Goal: Transaction & Acquisition: Purchase product/service

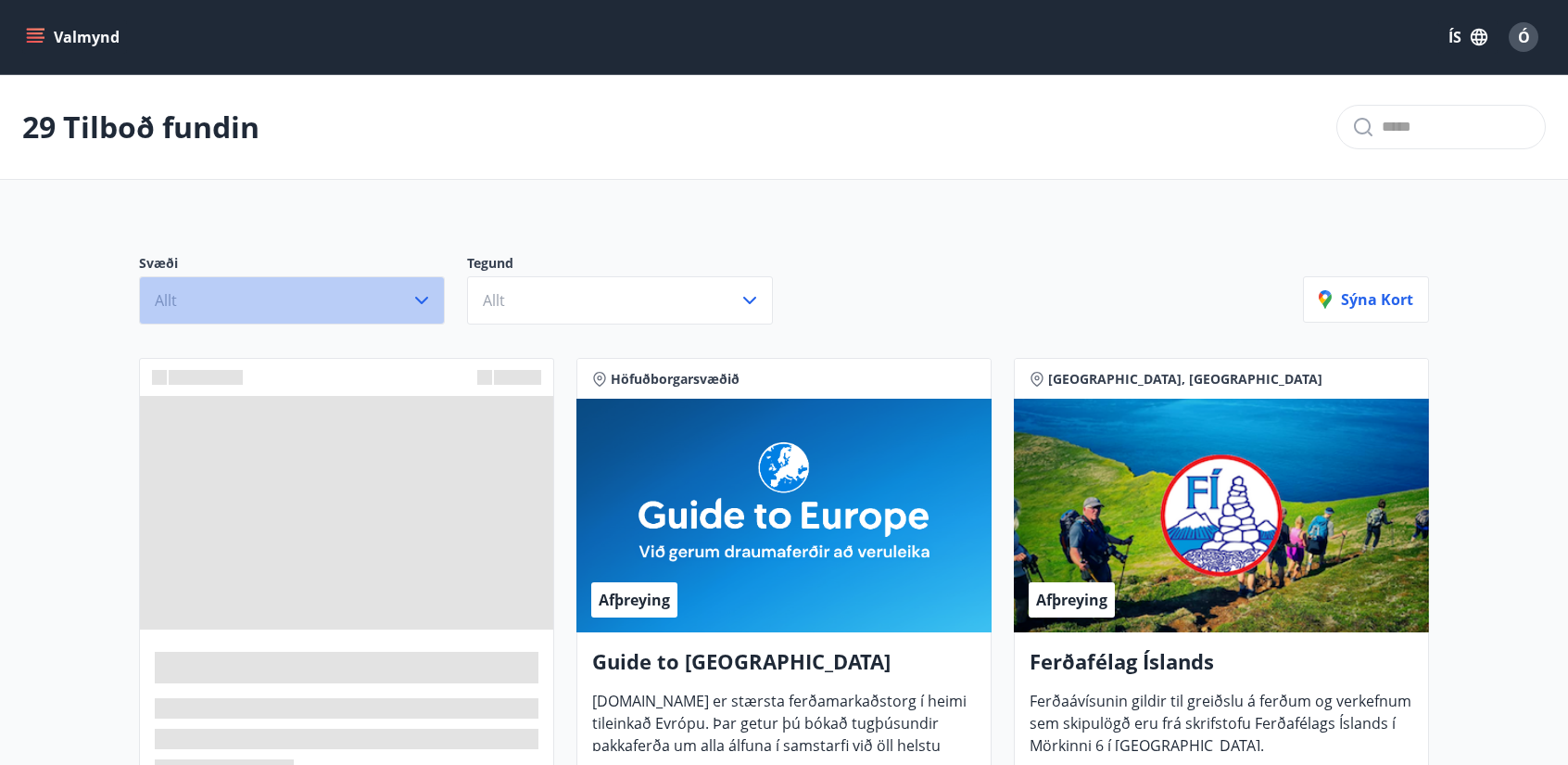
click at [421, 299] on icon "button" at bounding box center [421, 300] width 22 height 22
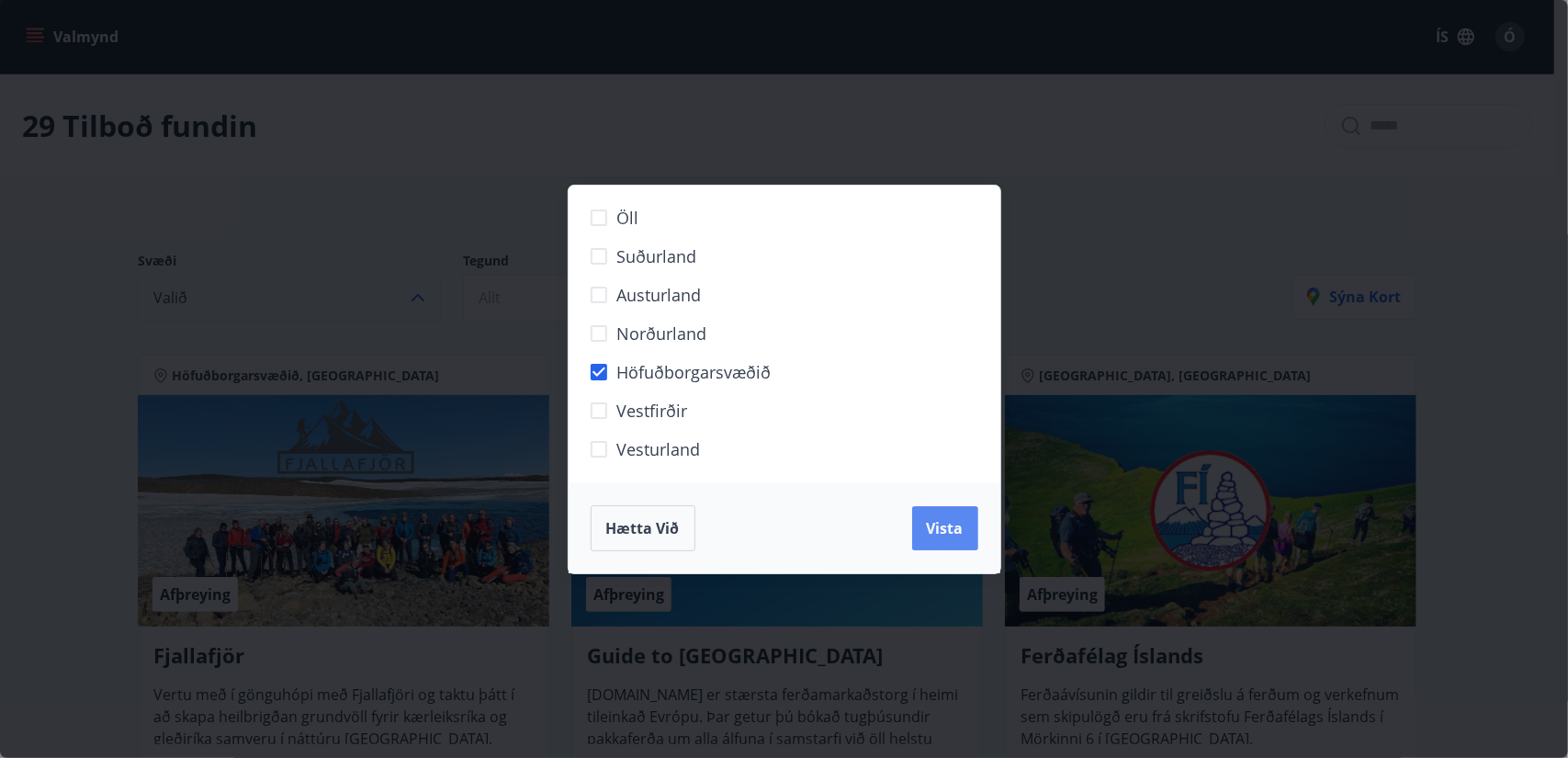
click at [930, 530] on span "Vista" at bounding box center [945, 528] width 36 height 21
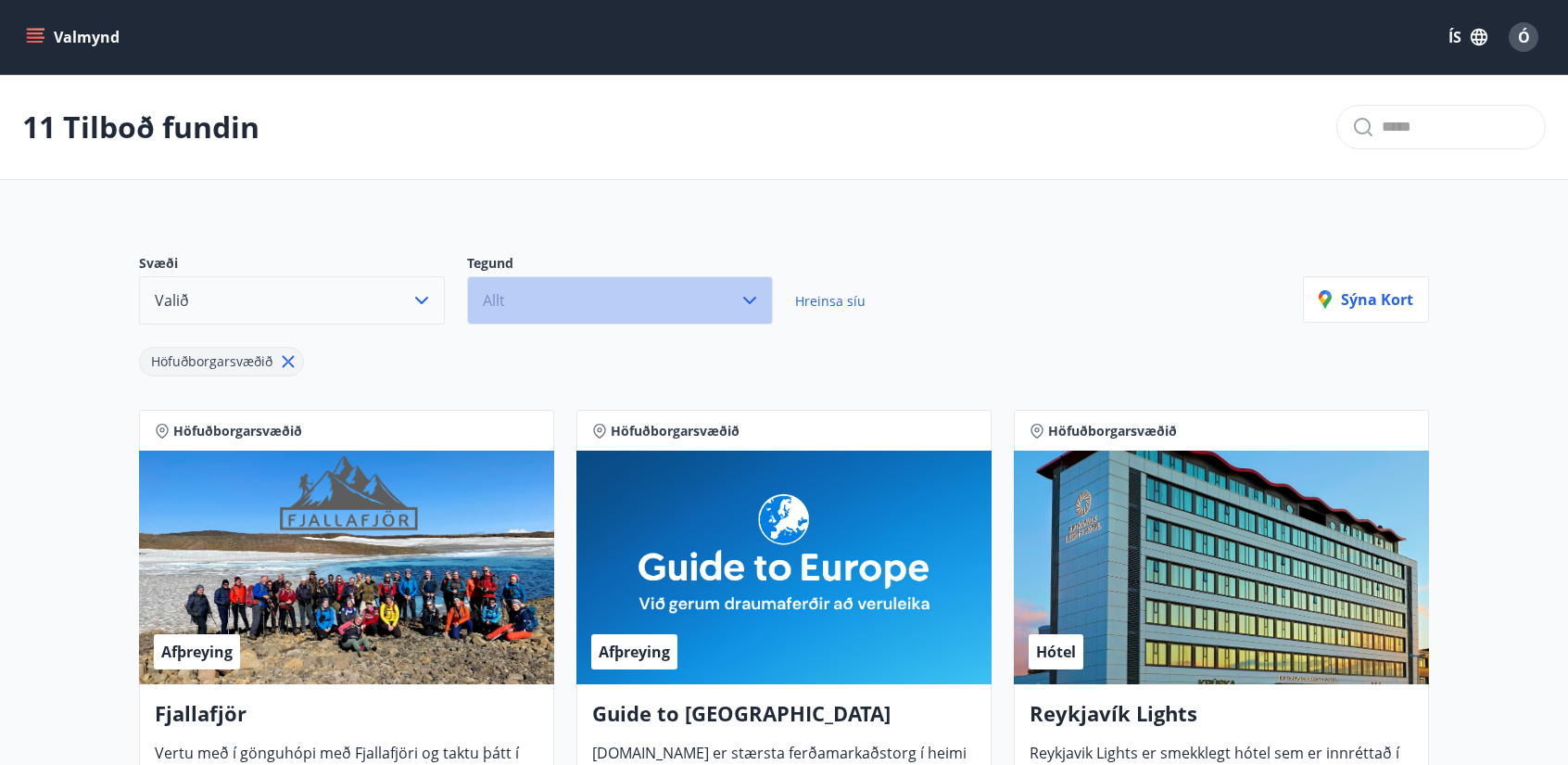
click at [745, 303] on icon "button" at bounding box center [750, 300] width 22 height 22
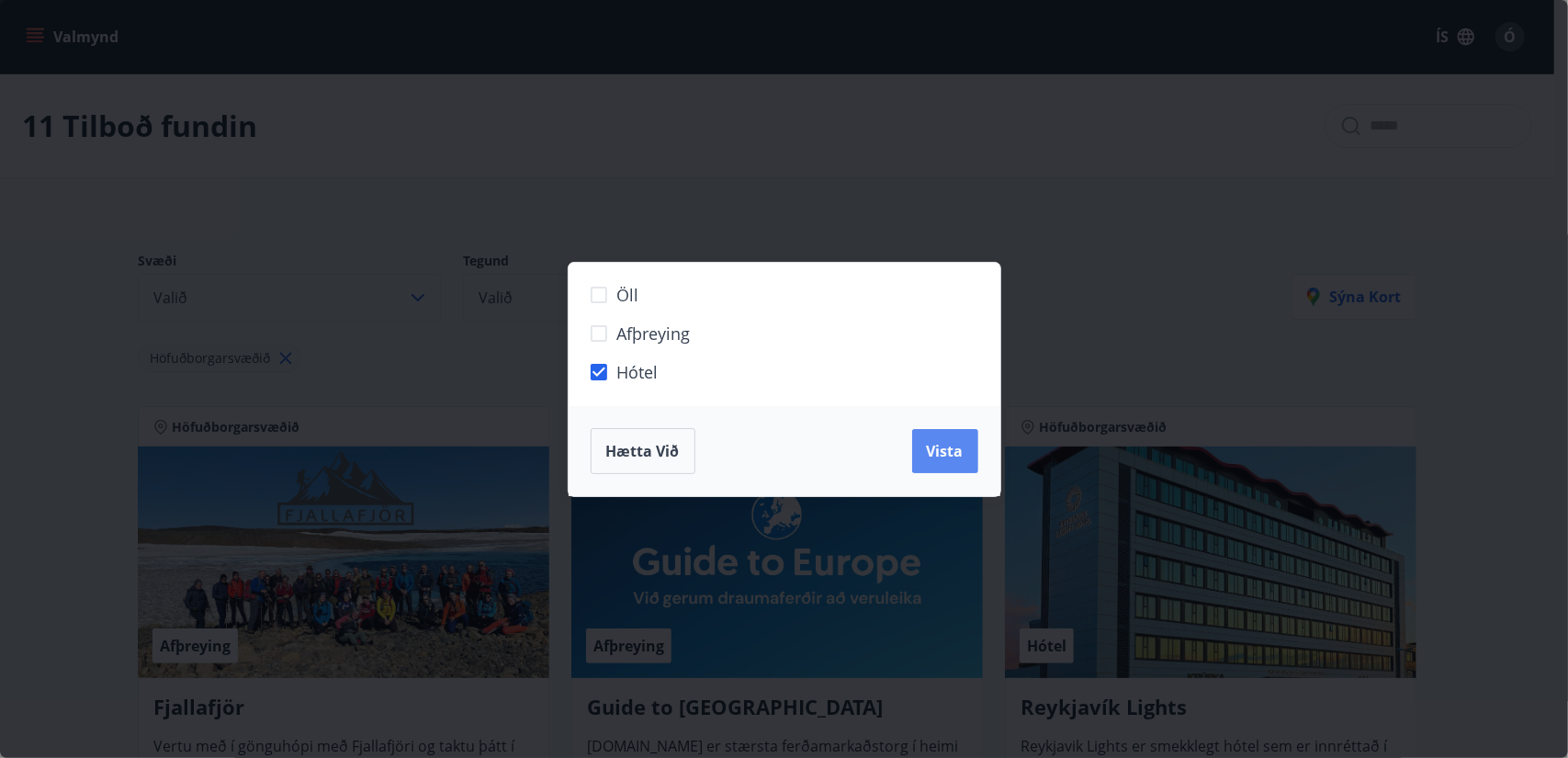
click at [928, 464] on button "Vista" at bounding box center [945, 451] width 66 height 44
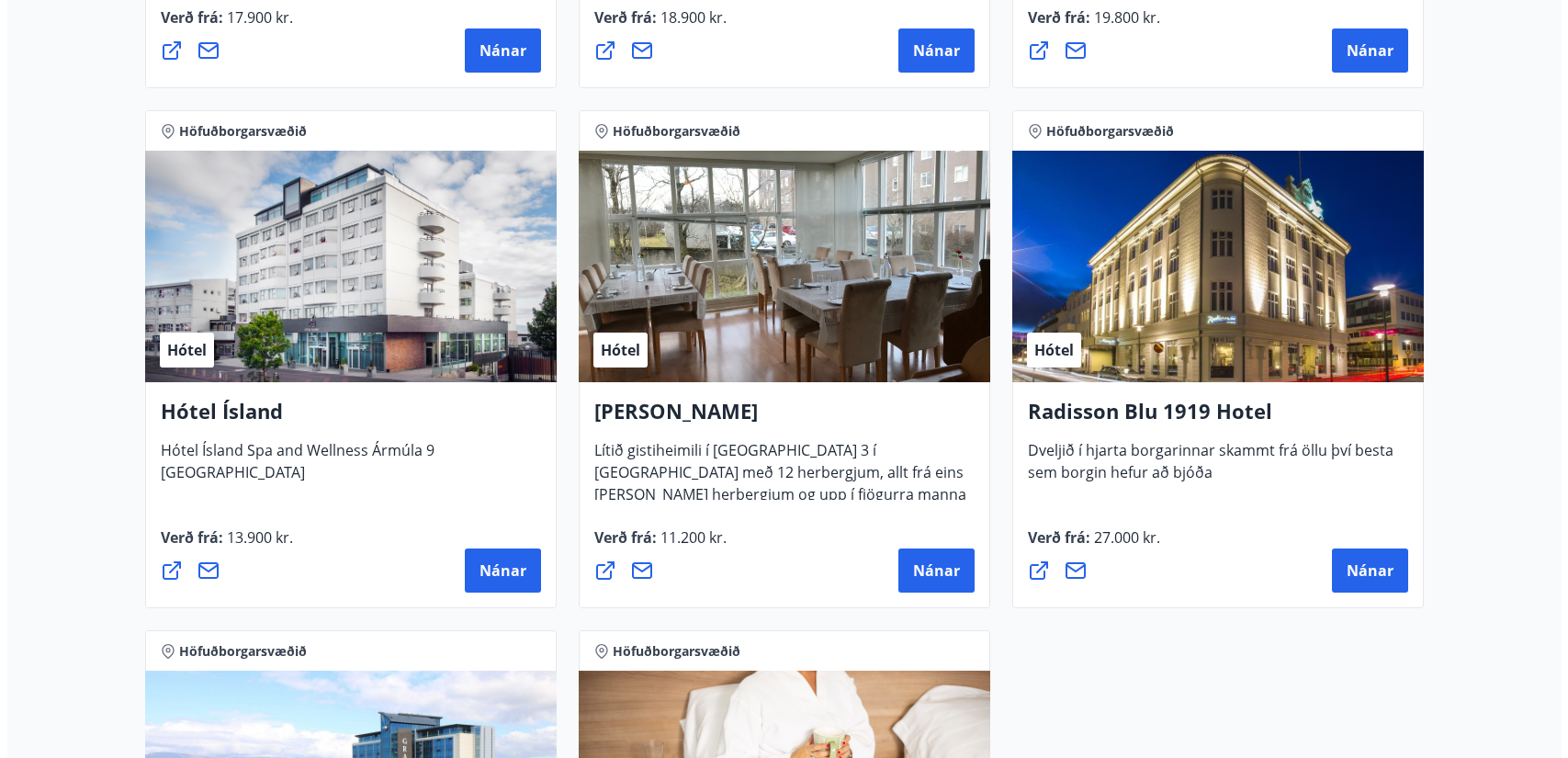
scroll to position [1010, 0]
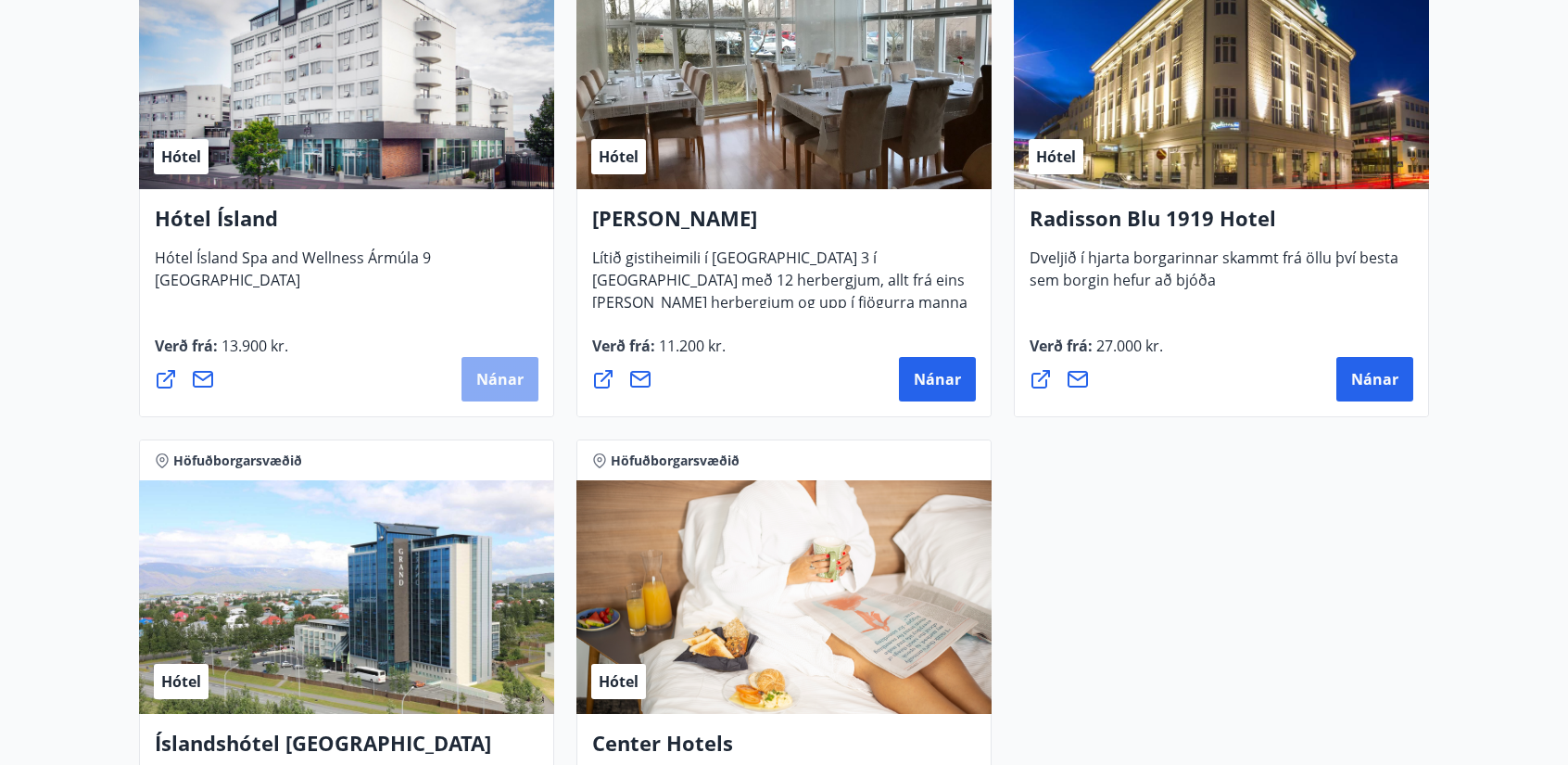
click at [480, 382] on span "Nánar" at bounding box center [501, 379] width 48 height 21
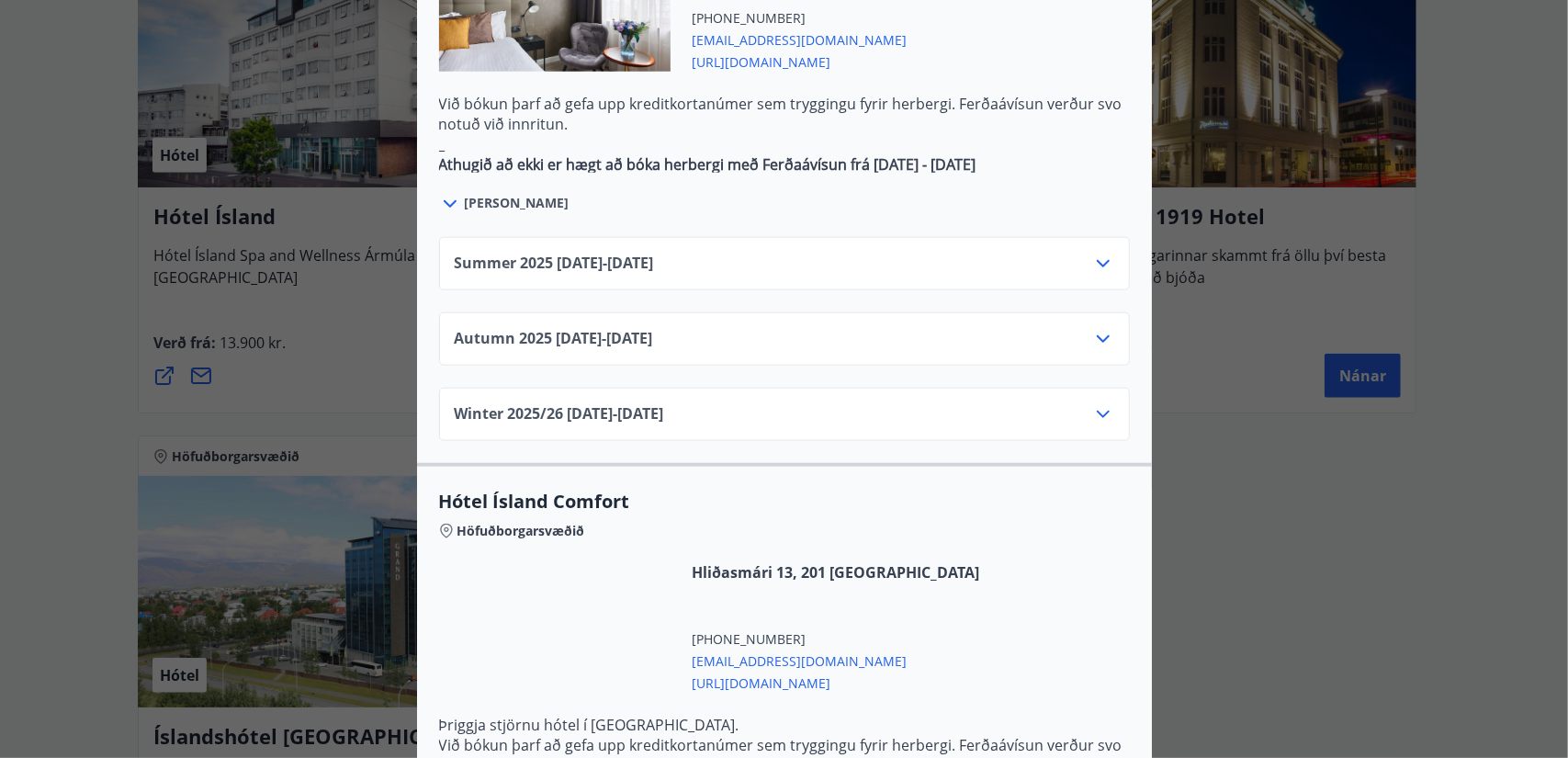
scroll to position [1286, 0]
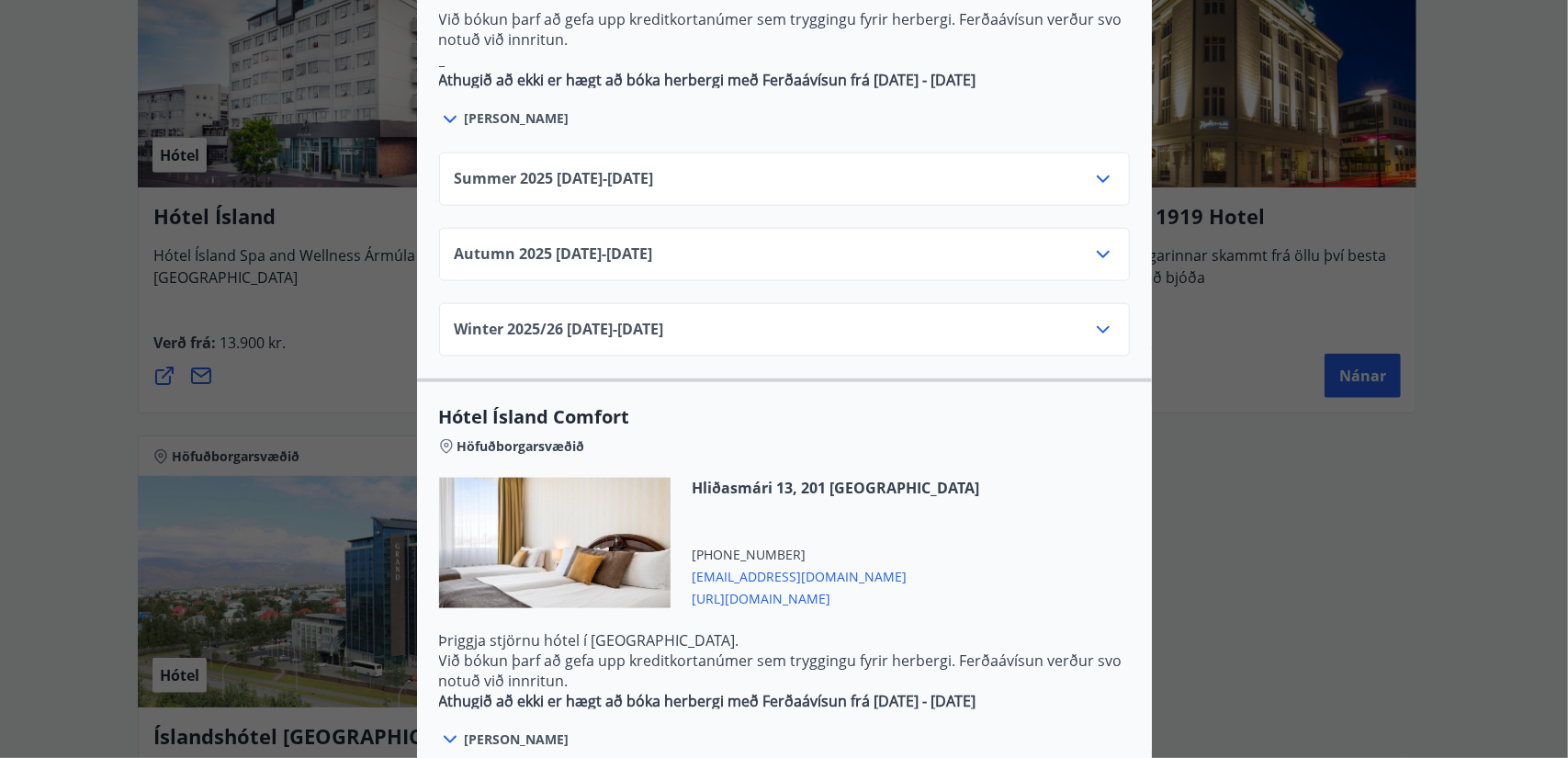
click at [1097, 251] on icon at bounding box center [1103, 254] width 13 height 7
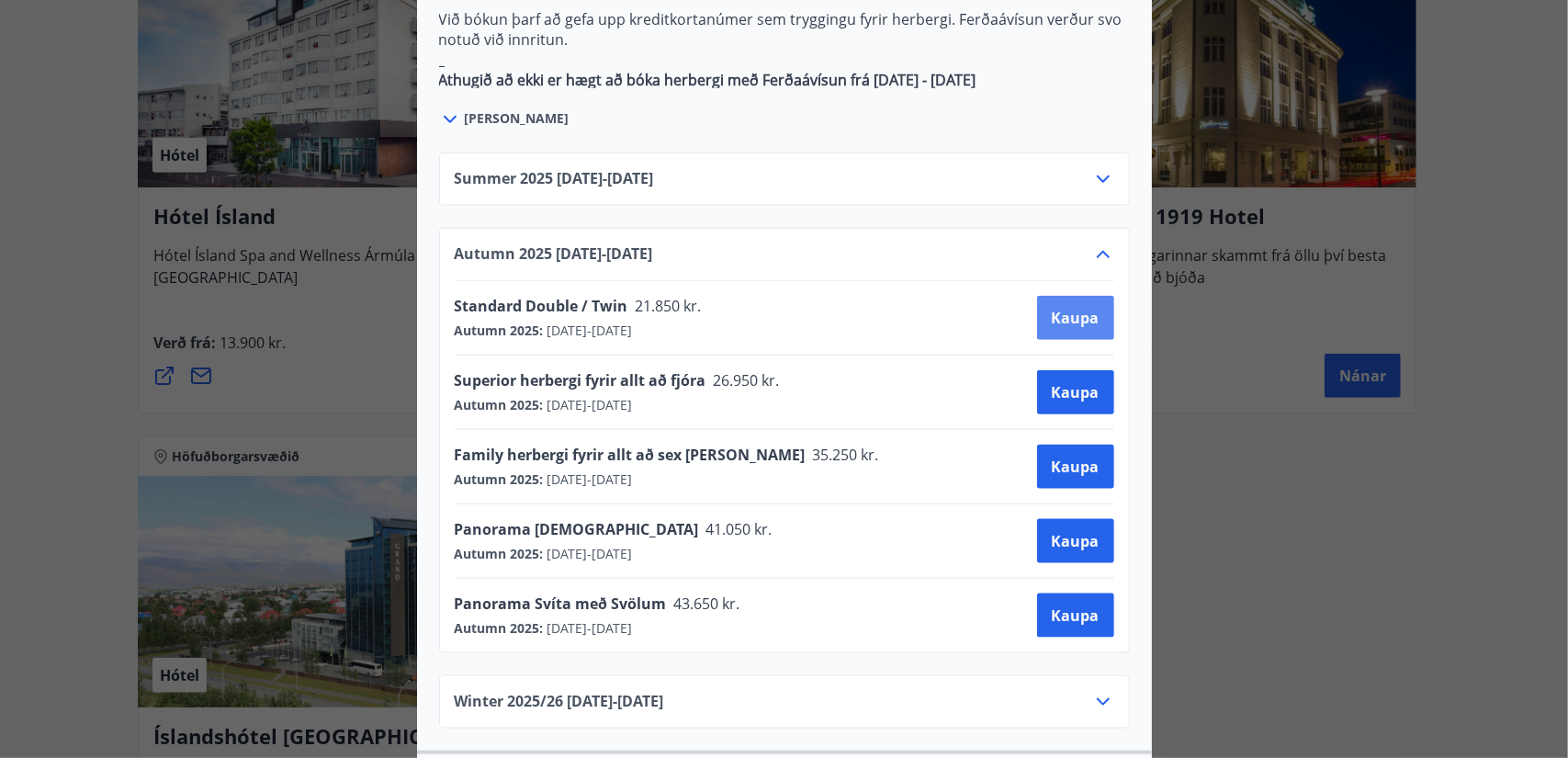
click at [1070, 308] on span "Kaupa" at bounding box center [1076, 318] width 48 height 21
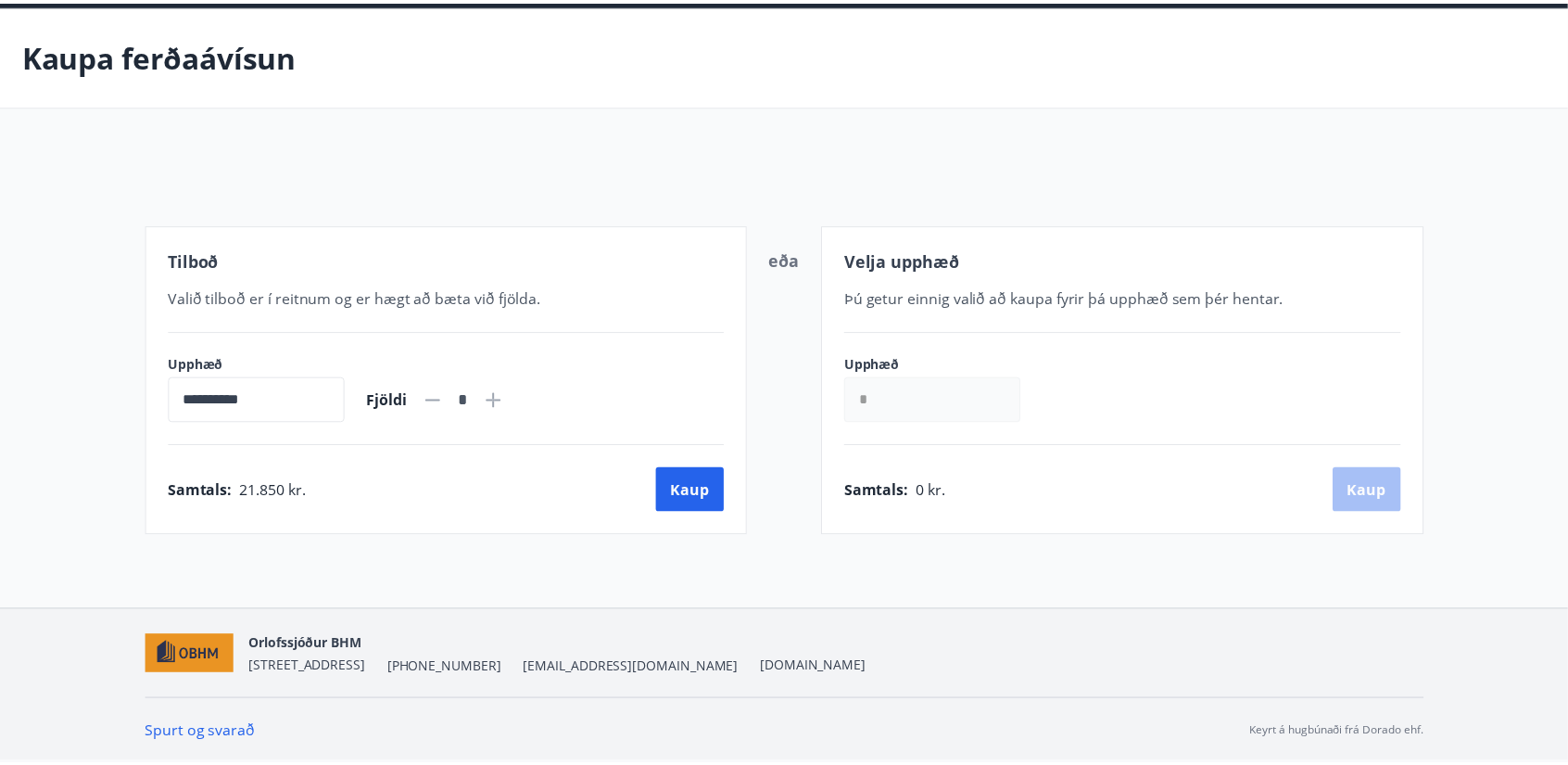
scroll to position [68, 0]
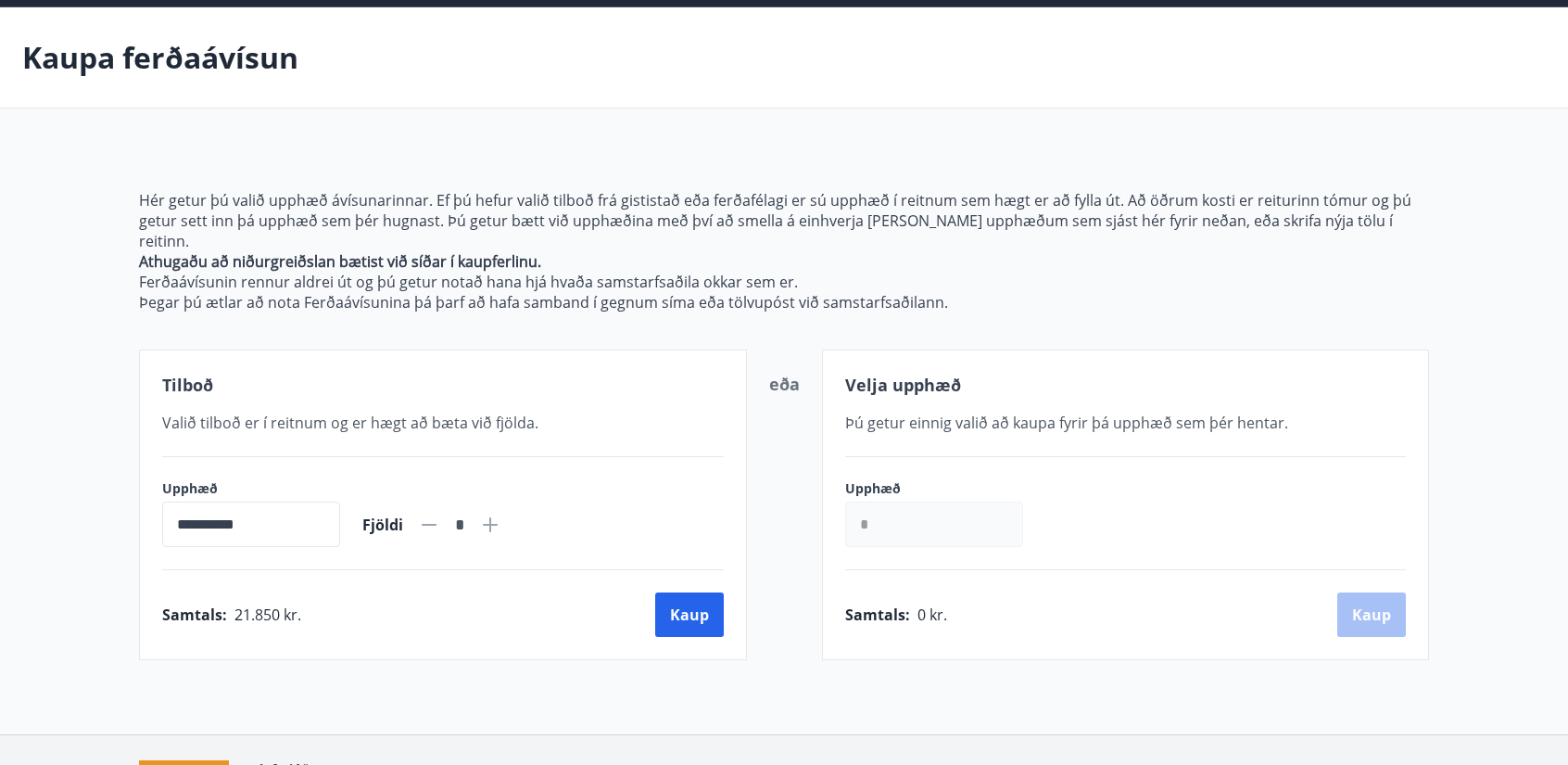
click at [502, 514] on icon at bounding box center [490, 525] width 22 height 22
type input "*"
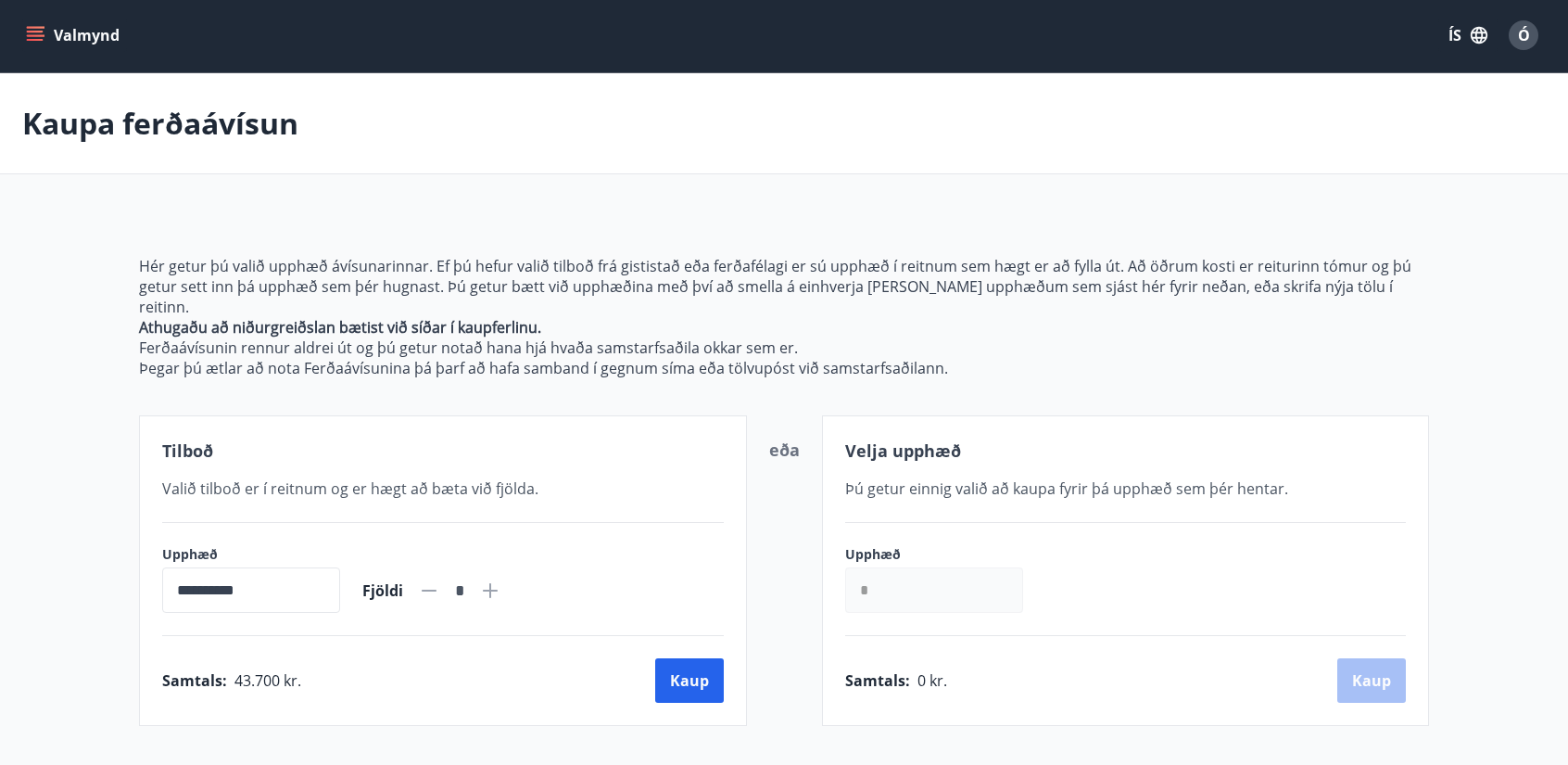
scroll to position [0, 0]
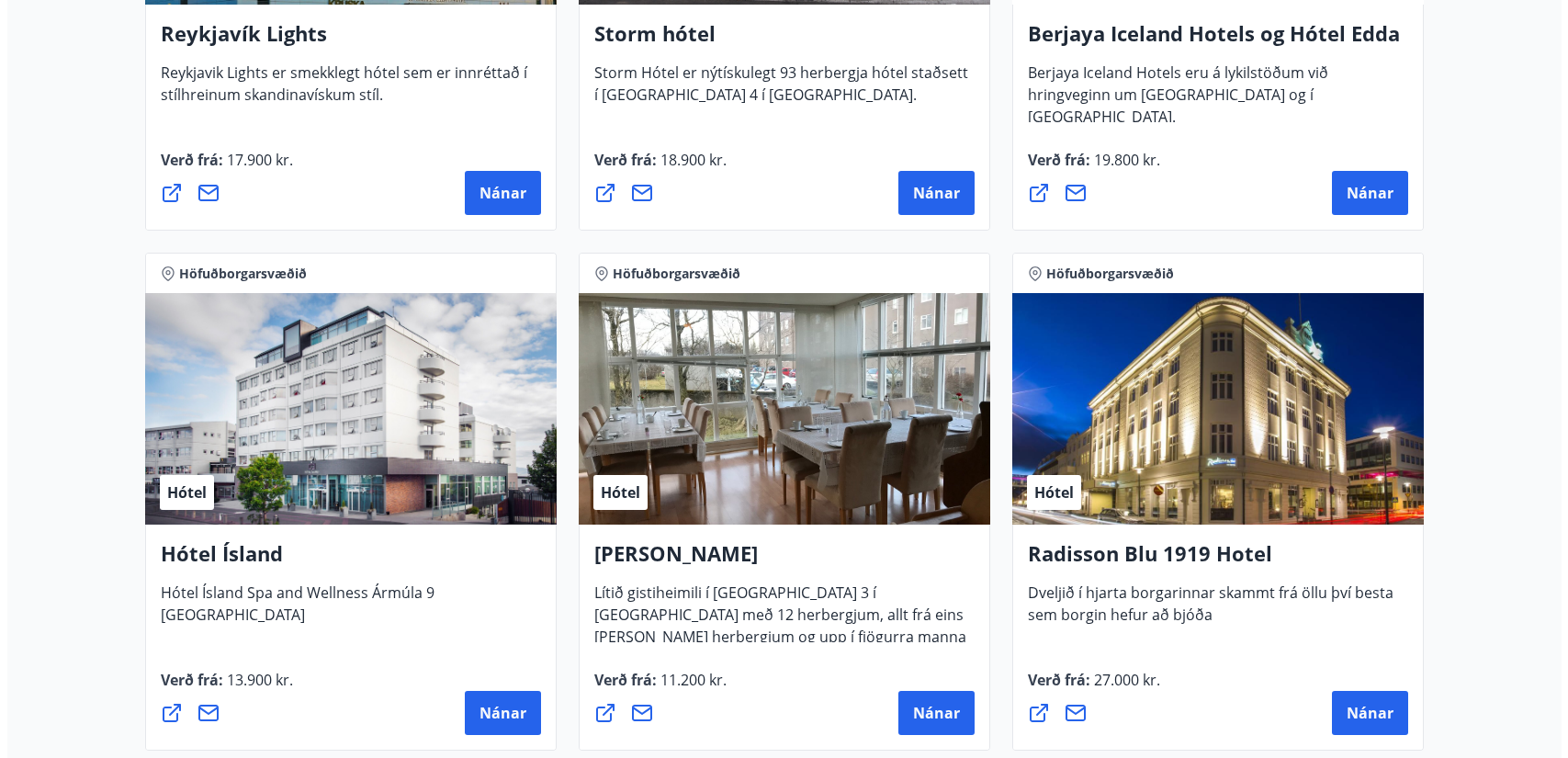
scroll to position [688, 0]
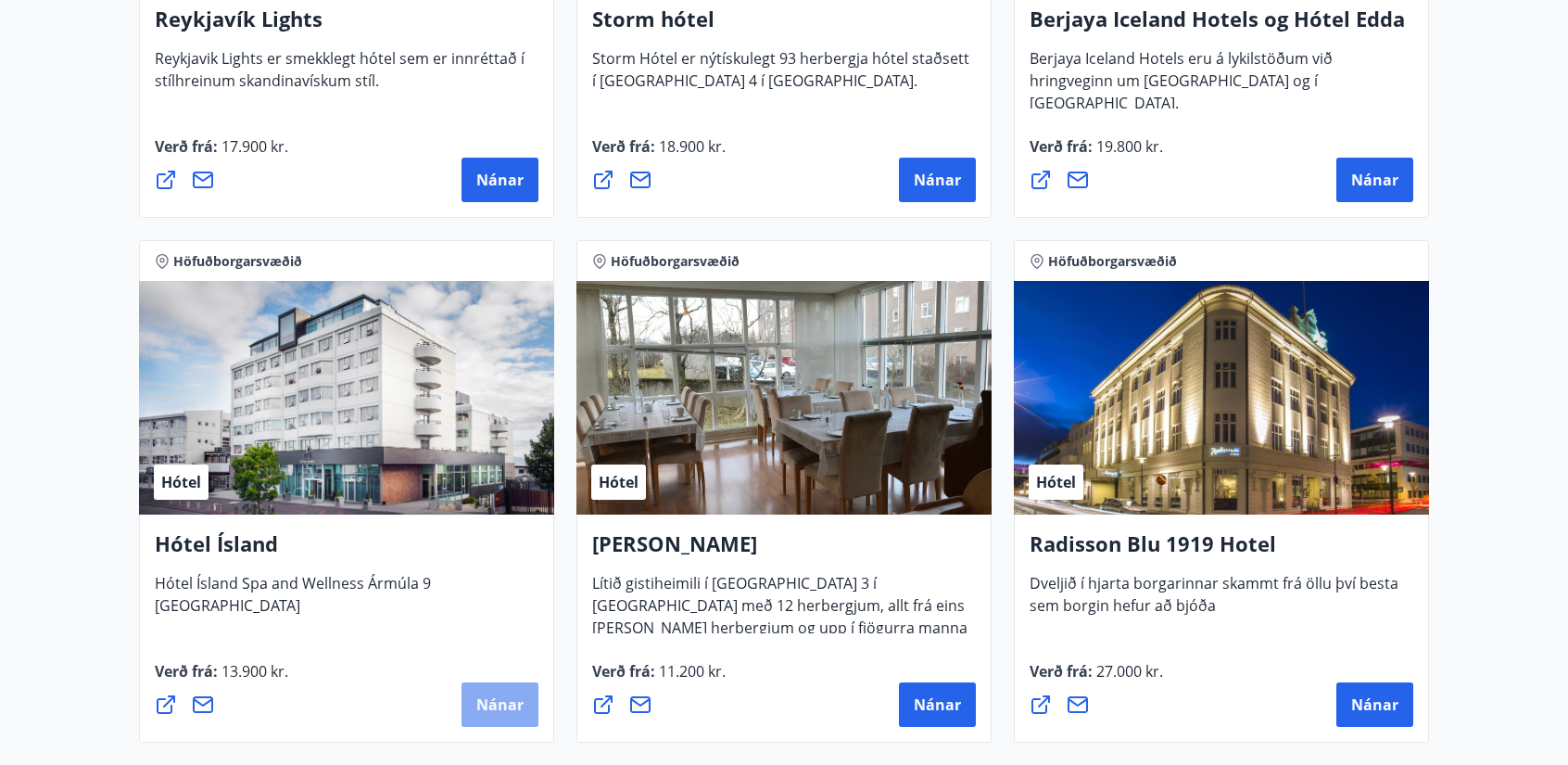
click at [491, 700] on span "Nánar" at bounding box center [501, 704] width 48 height 21
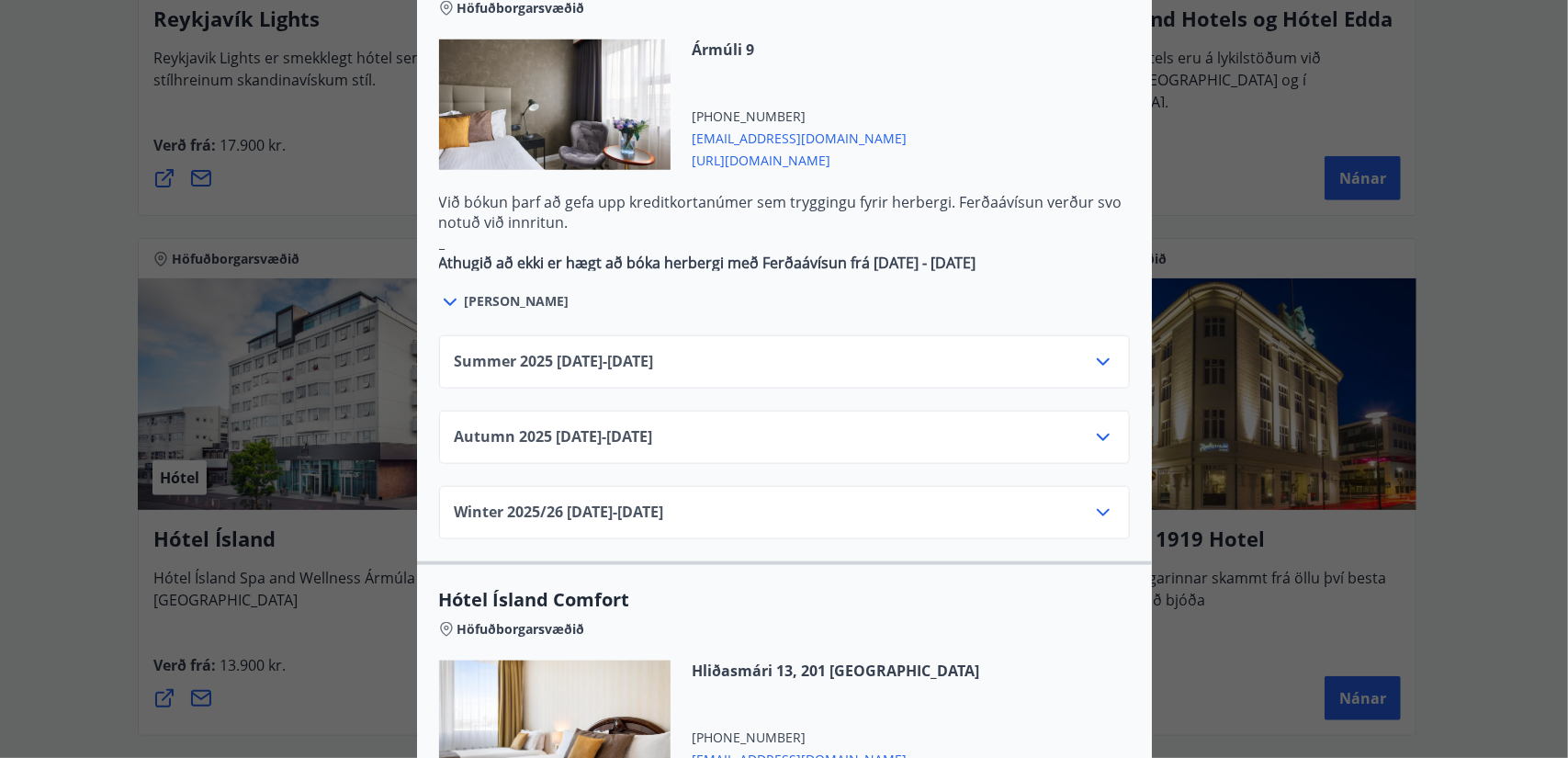
scroll to position [1102, 0]
click at [1095, 427] on icon at bounding box center [1103, 438] width 22 height 22
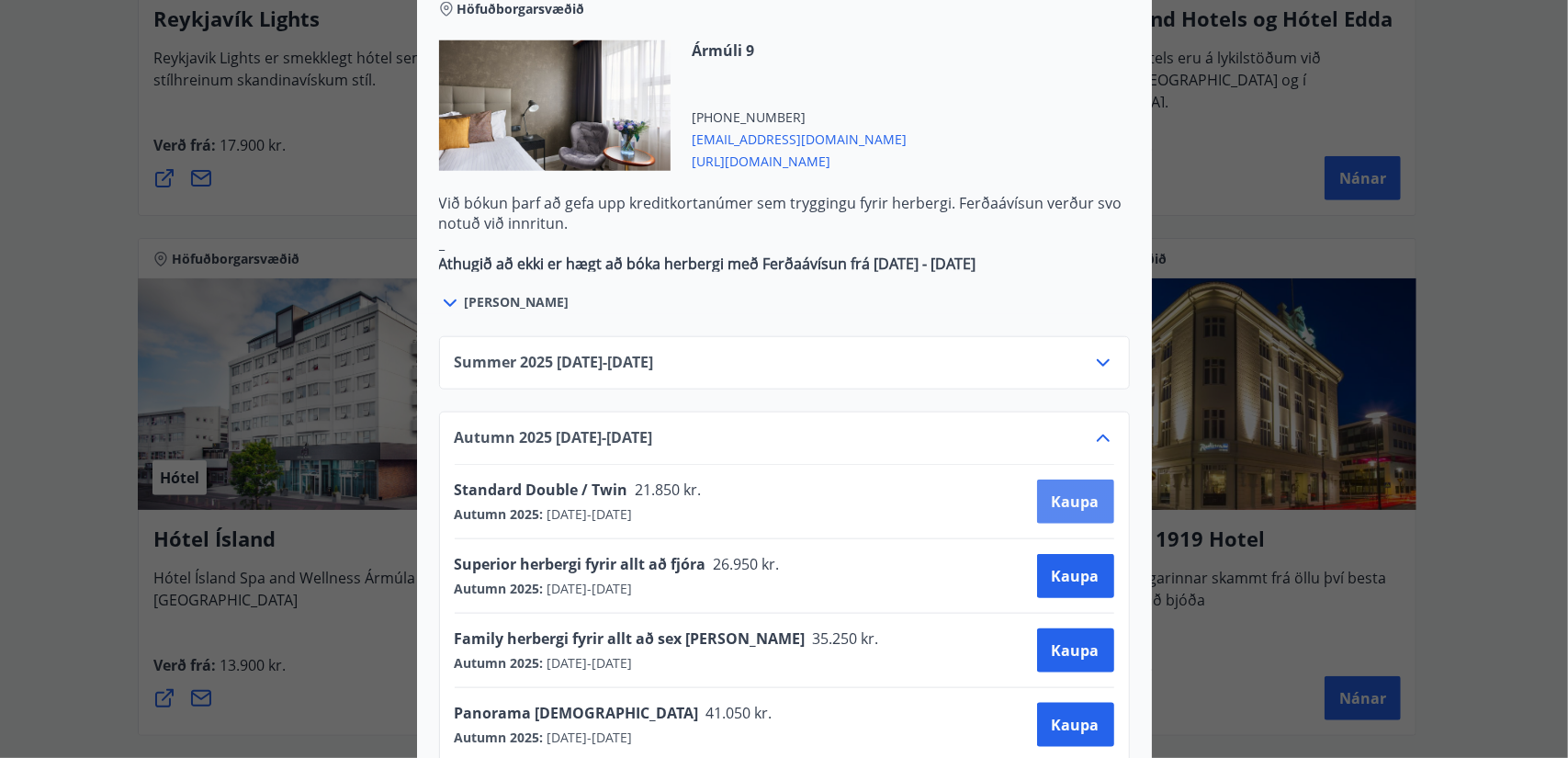
click at [1069, 491] on span "Kaupa" at bounding box center [1076, 501] width 48 height 21
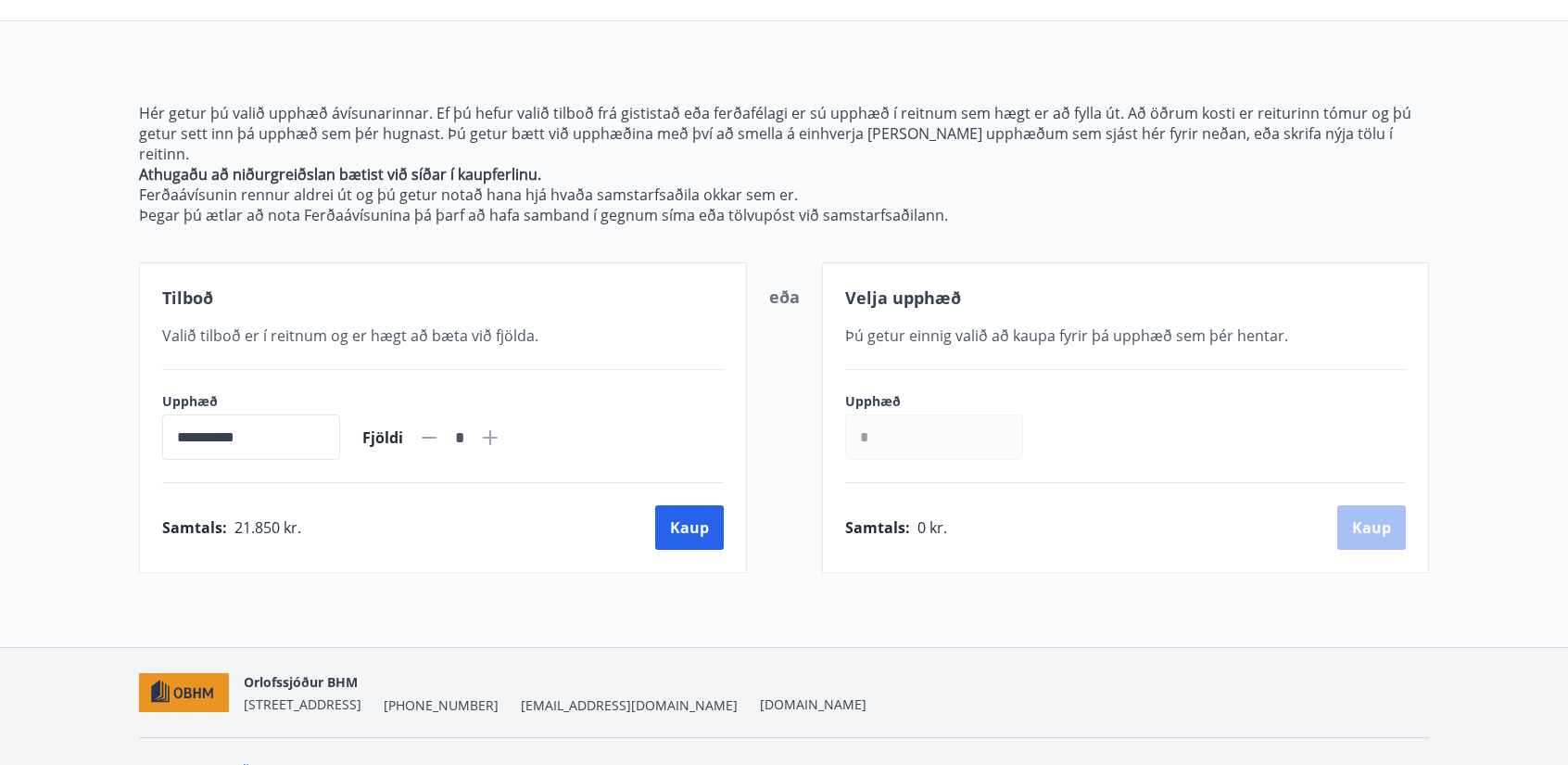
scroll to position [170, 0]
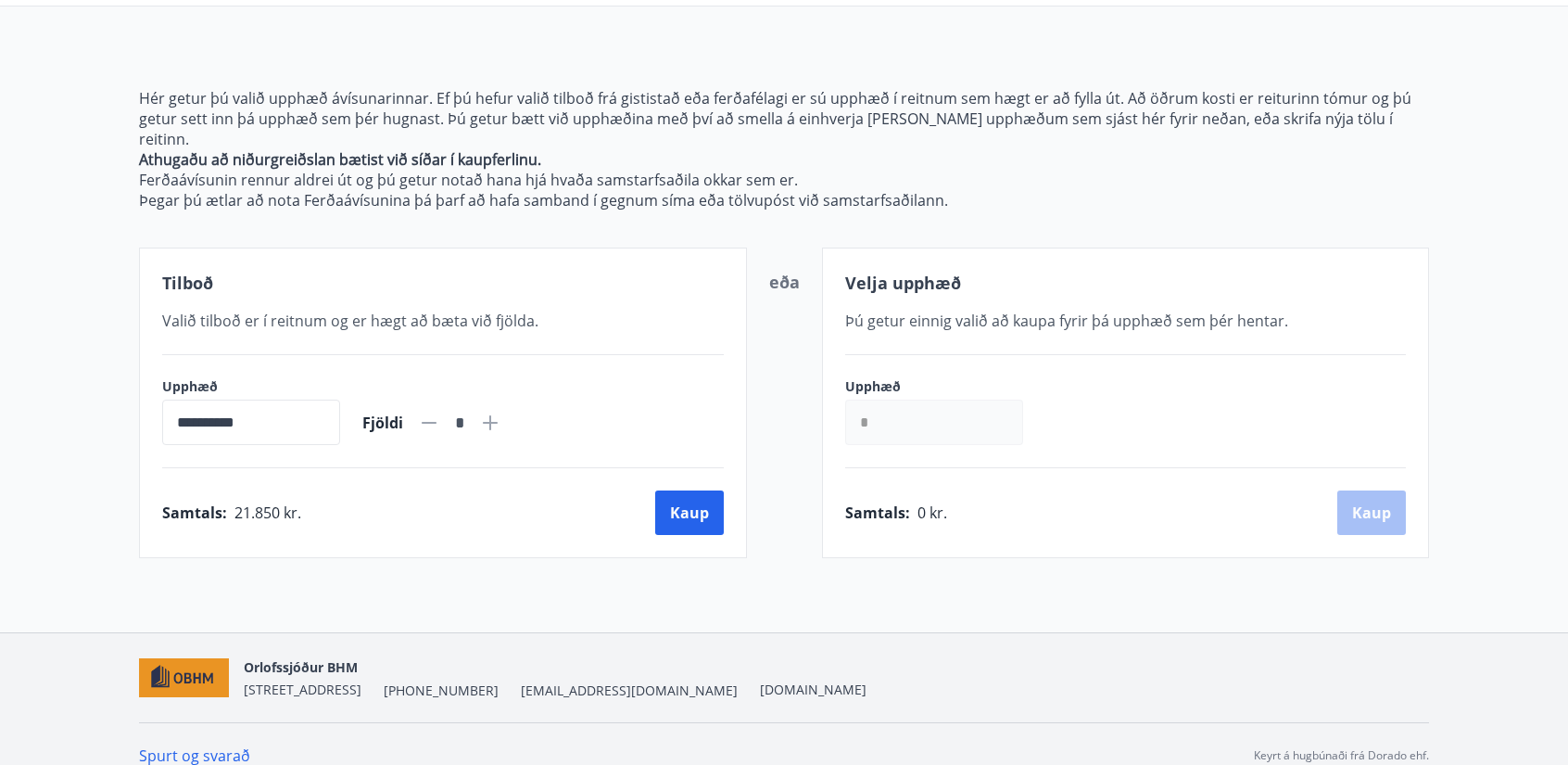
click at [502, 411] on icon at bounding box center [490, 422] width 22 height 22
type input "*"
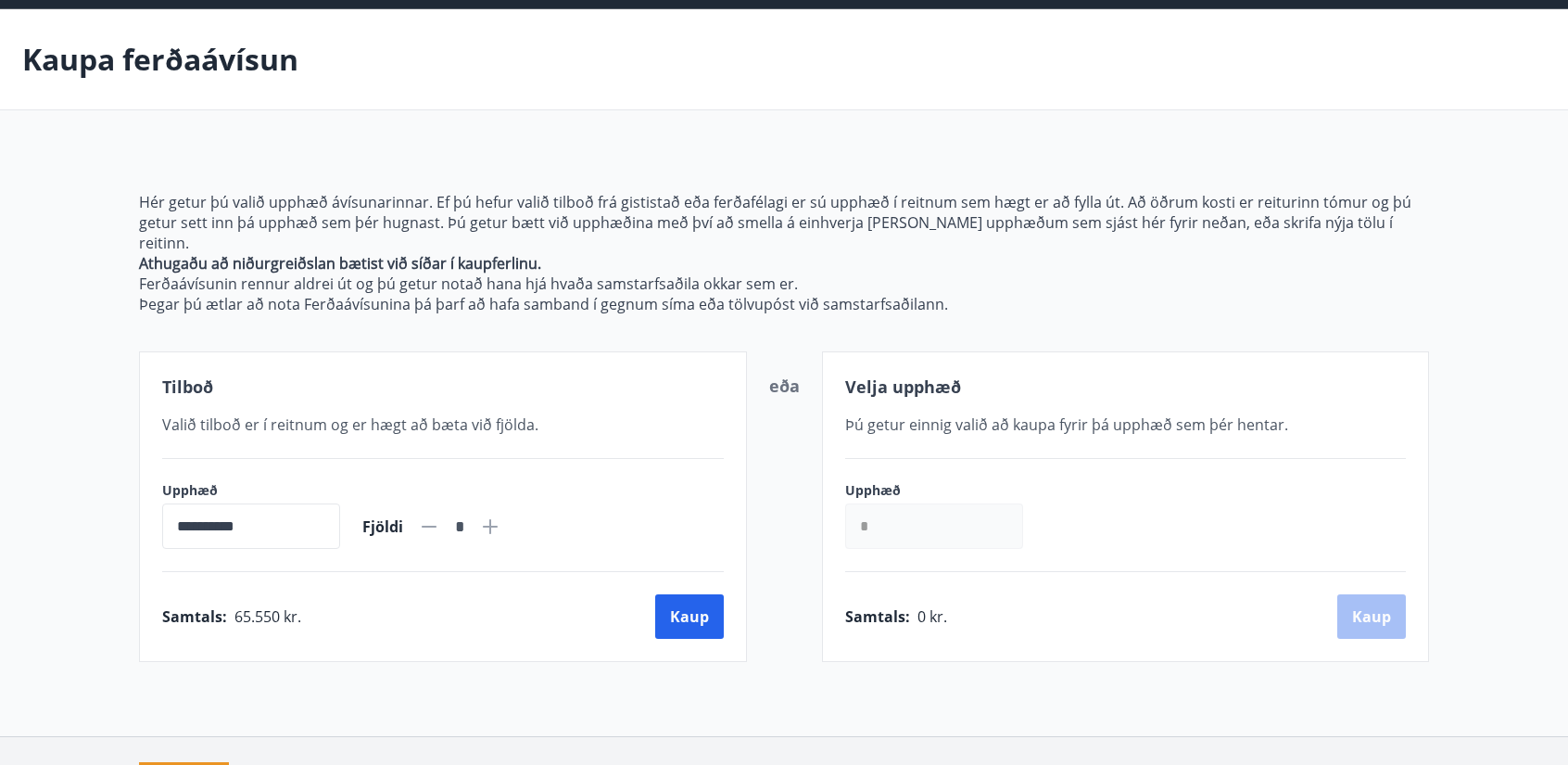
scroll to position [0, 0]
